Goal: Navigation & Orientation: Find specific page/section

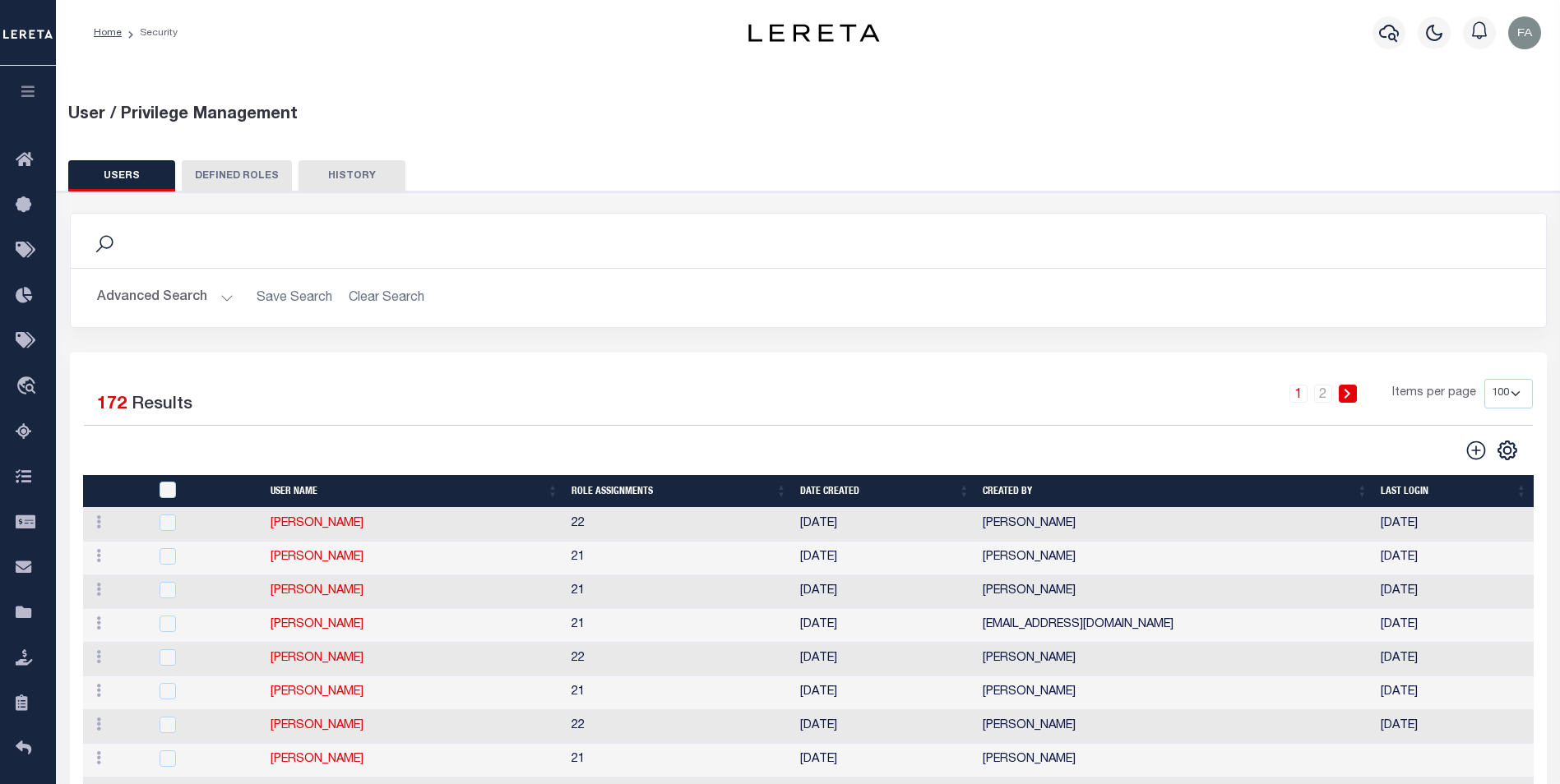
select select "100"
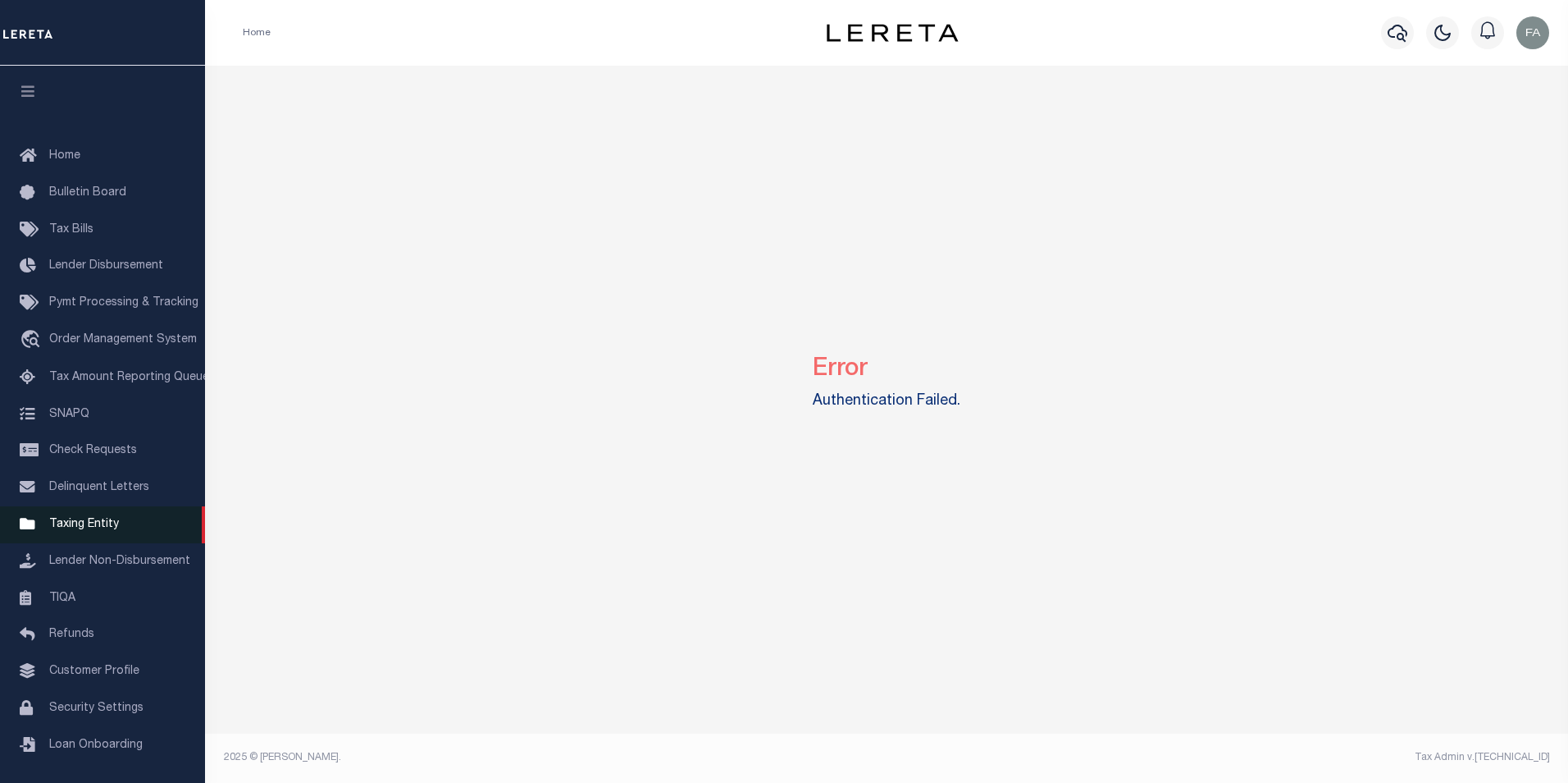
click at [105, 530] on span "Taxing Entity" at bounding box center [83, 524] width 70 height 12
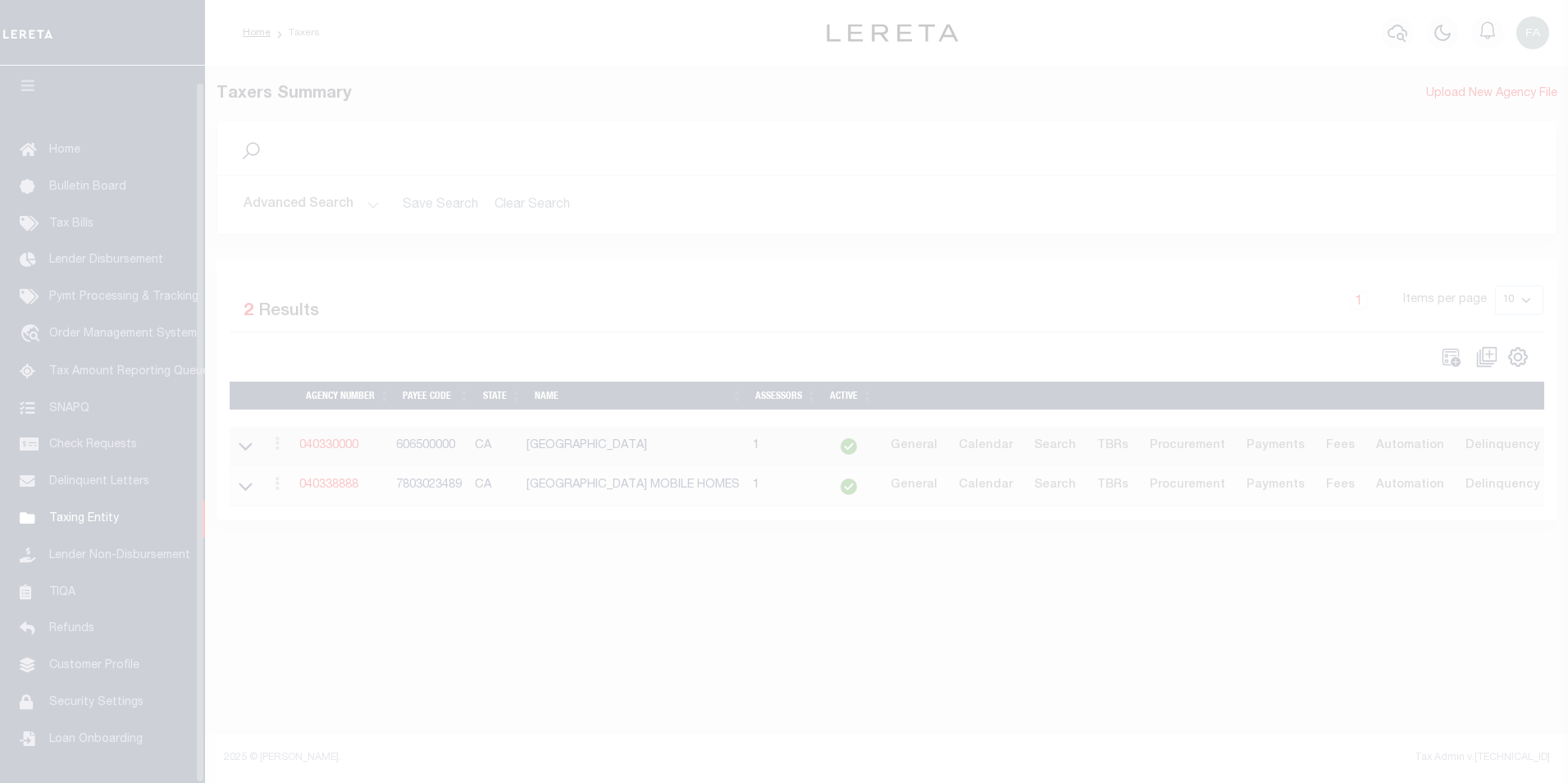
scroll to position [17, 0]
